Goal: Check status: Check status

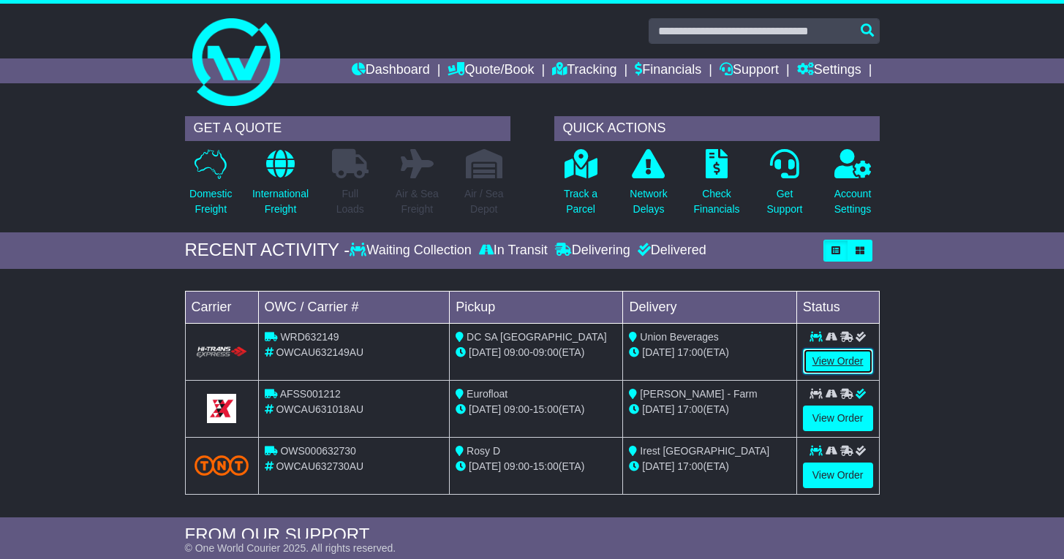
click at [814, 358] on link "View Order" at bounding box center [838, 362] width 70 height 26
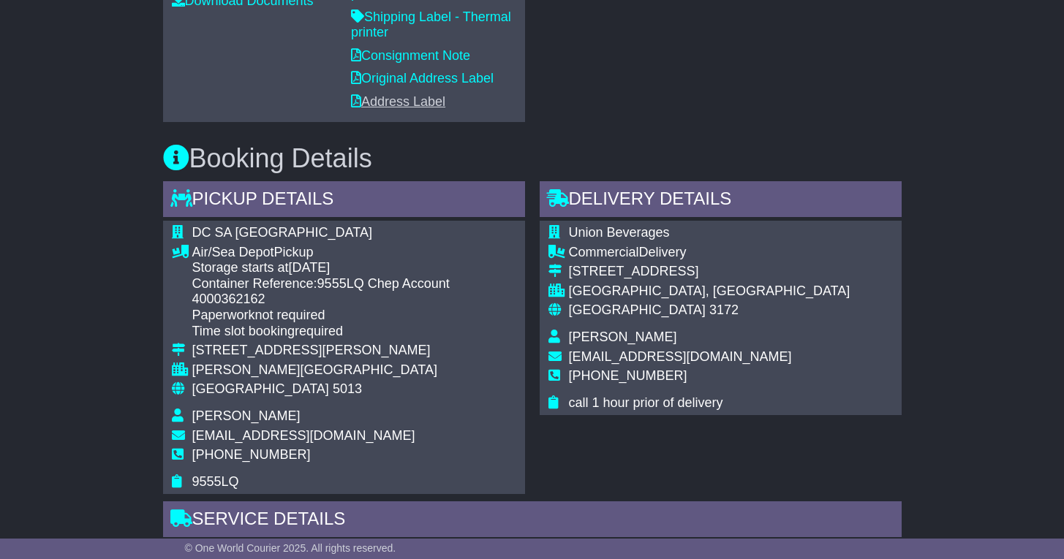
scroll to position [1095, 0]
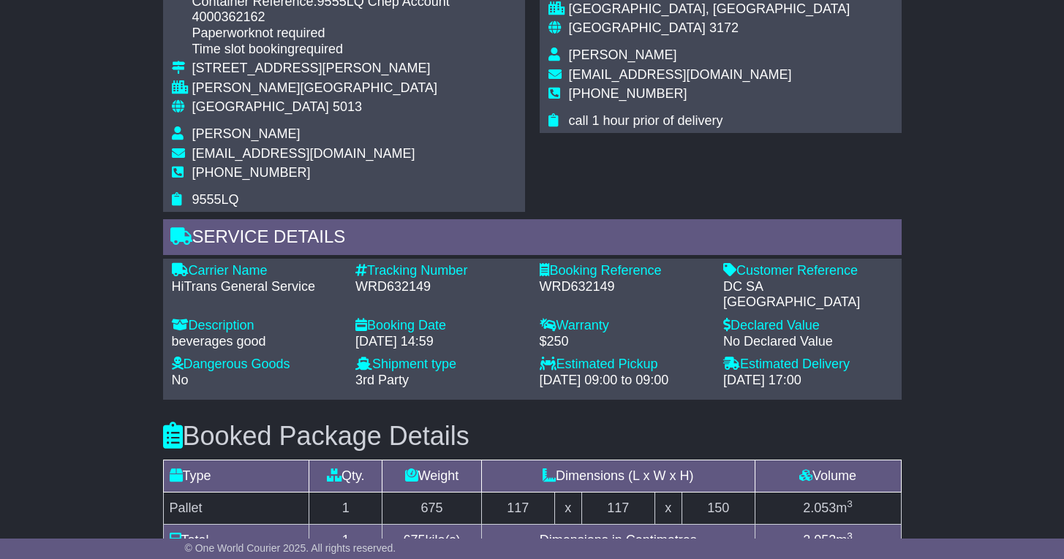
click at [371, 279] on div "WRD632149" at bounding box center [440, 287] width 170 height 16
copy div "WRD632149"
